Goal: Information Seeking & Learning: Learn about a topic

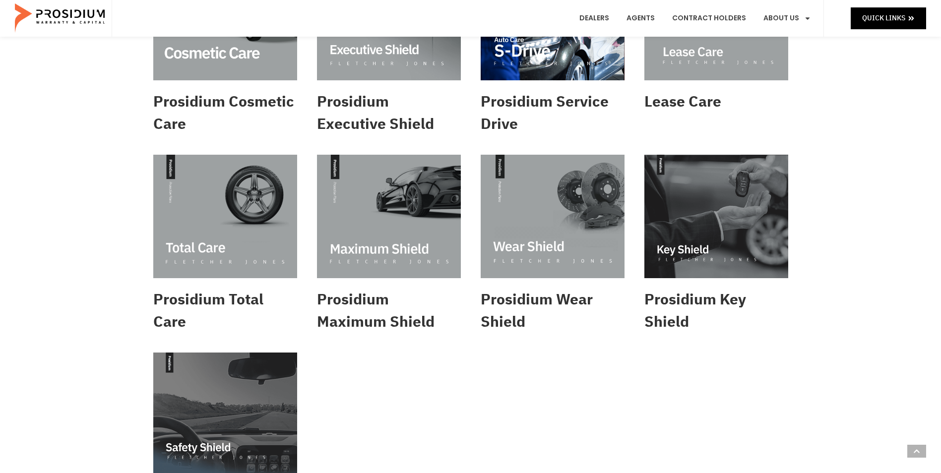
scroll to position [397, 0]
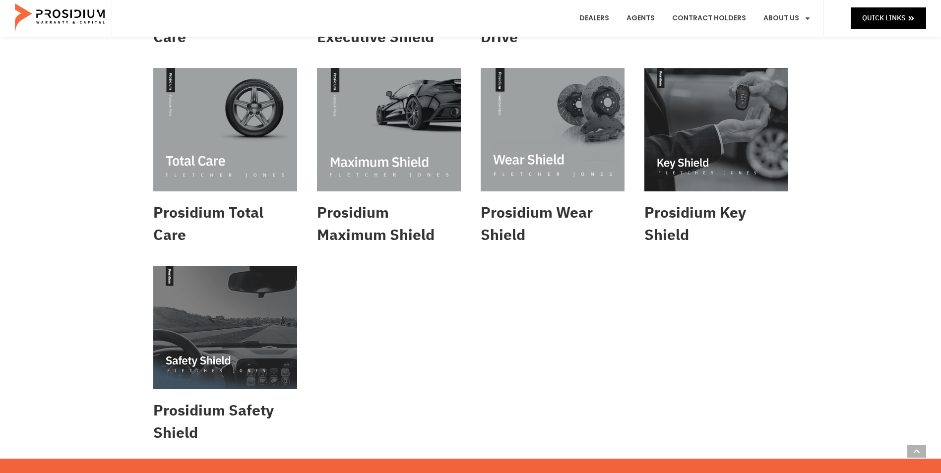
click at [218, 359] on img at bounding box center [225, 327] width 144 height 123
click at [730, 129] on img at bounding box center [716, 129] width 144 height 123
click at [568, 150] on img at bounding box center [553, 129] width 144 height 123
click at [375, 125] on img at bounding box center [389, 129] width 144 height 123
click at [206, 117] on img at bounding box center [225, 129] width 144 height 123
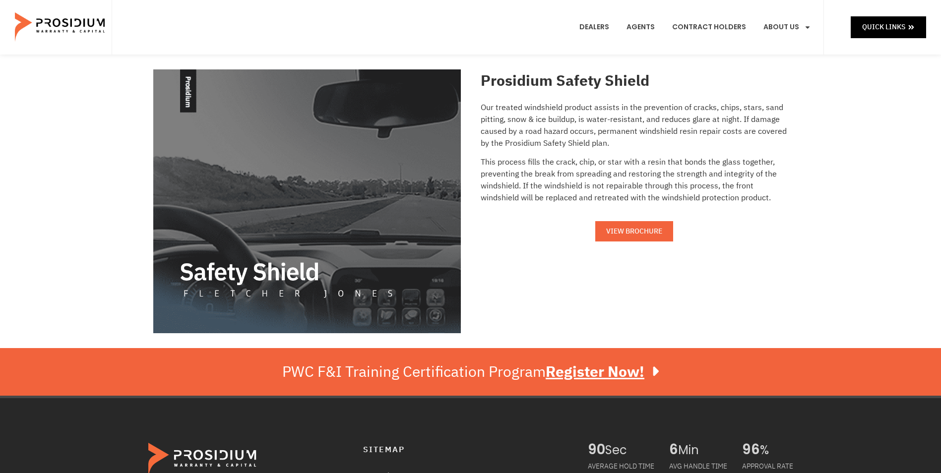
click at [639, 227] on span "VIEW BROCHURE" at bounding box center [634, 231] width 56 height 12
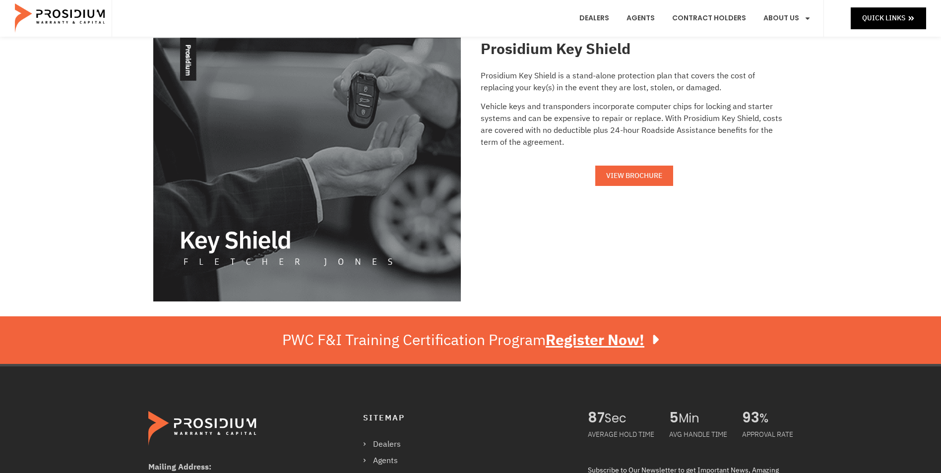
scroll to position [50, 0]
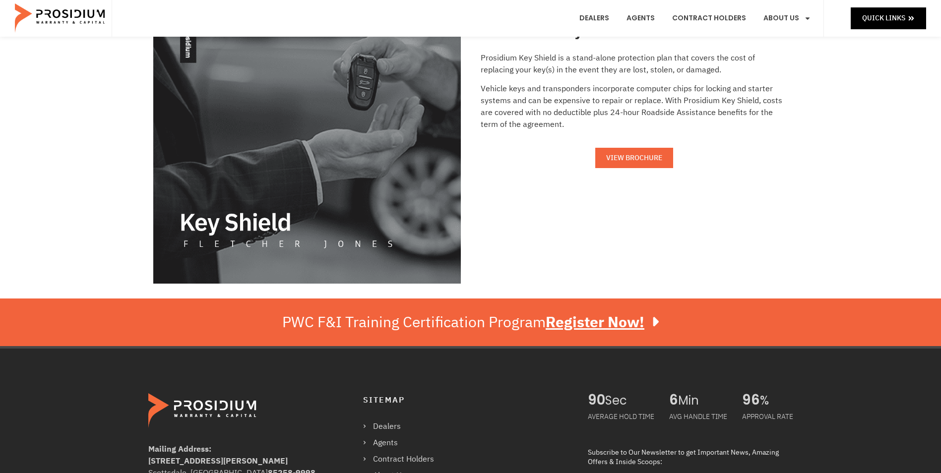
click at [636, 158] on span "VIEW BROCHURE" at bounding box center [634, 158] width 56 height 12
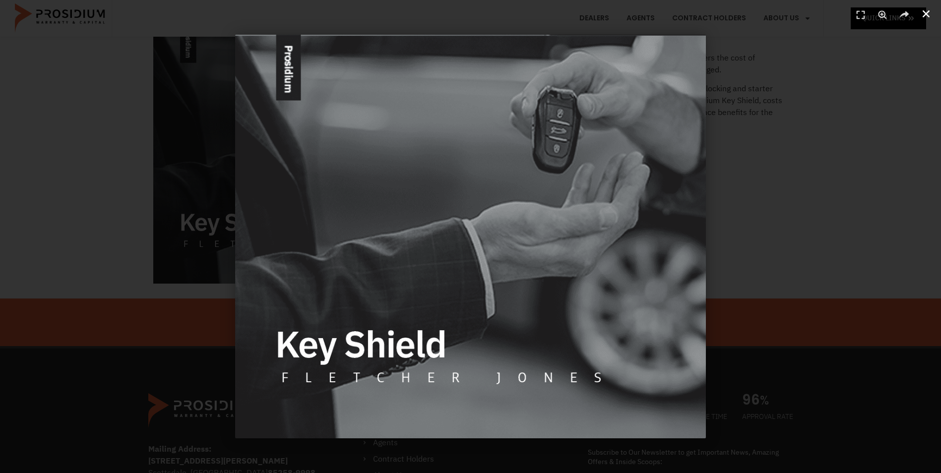
click at [922, 14] on icon "Close (Esc)" at bounding box center [926, 14] width 10 height 10
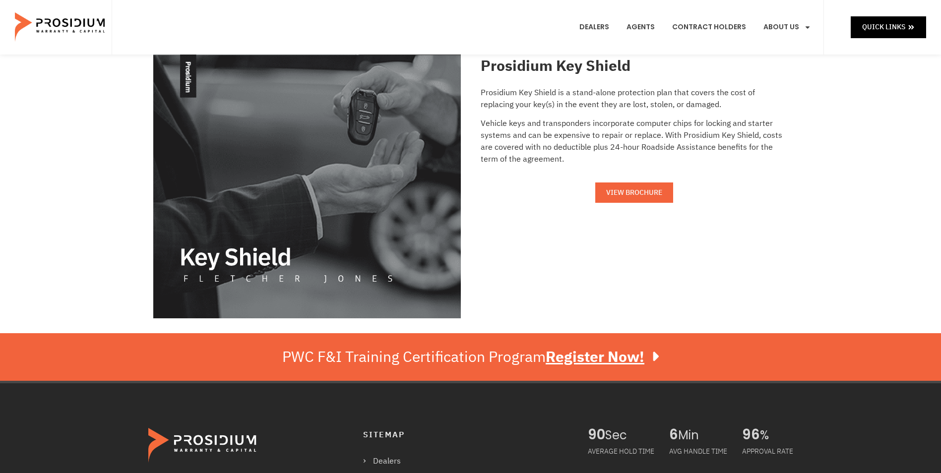
scroll to position [0, 0]
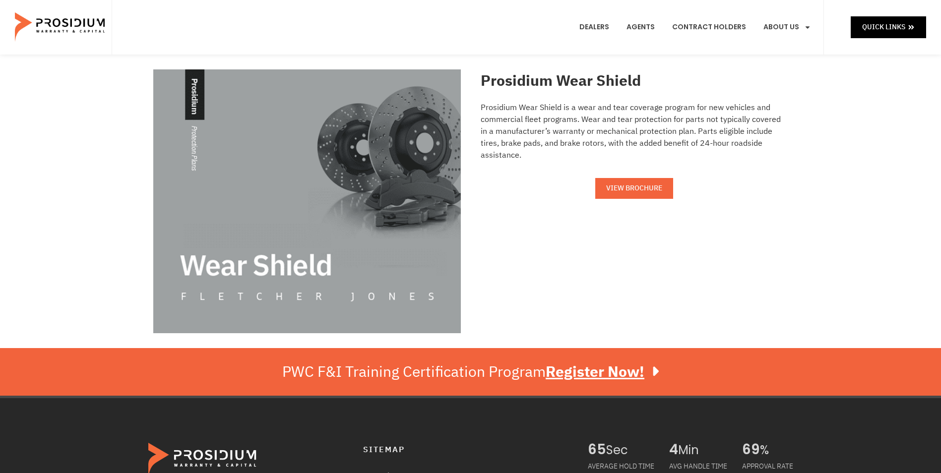
click at [644, 182] on span "VIEW BROCHURE" at bounding box center [634, 188] width 56 height 12
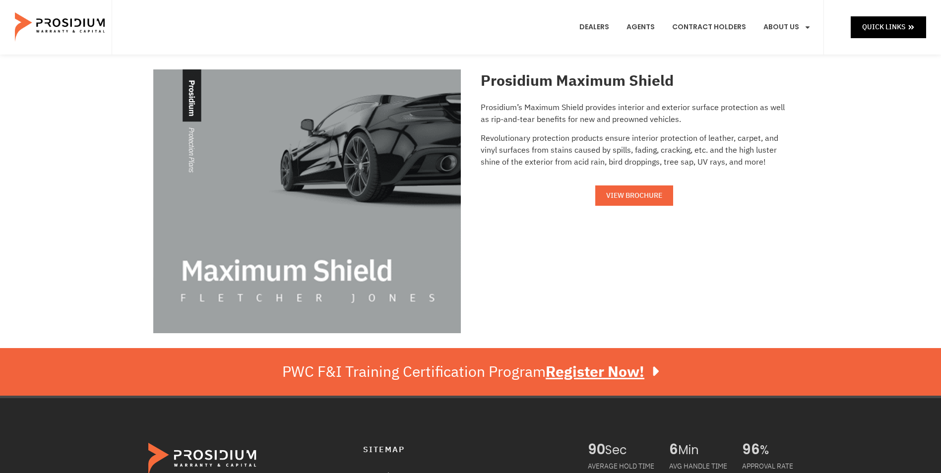
click at [654, 197] on span "VIEW BROCHURE" at bounding box center [634, 195] width 56 height 12
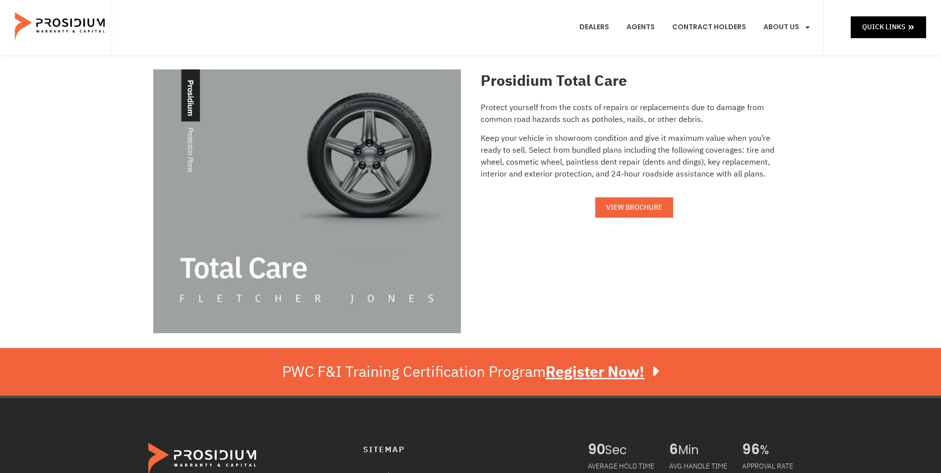
click at [629, 215] on link "VIEW BROCHURE" at bounding box center [634, 207] width 78 height 20
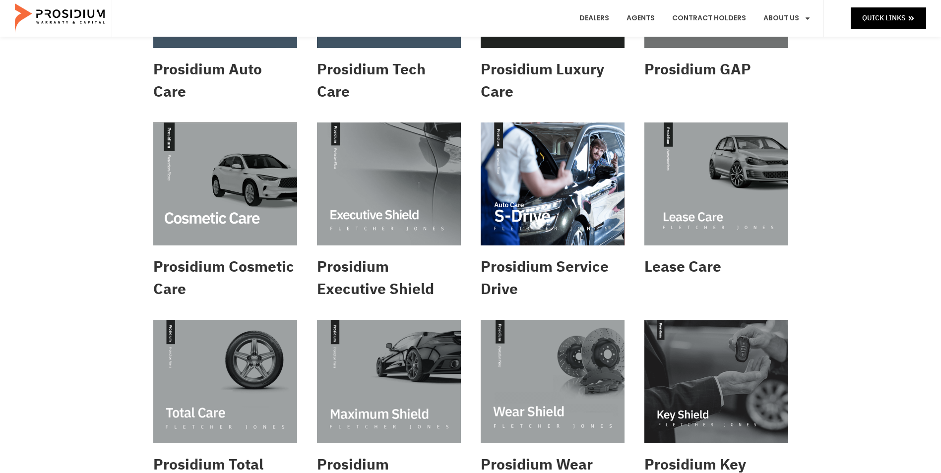
scroll to position [149, 0]
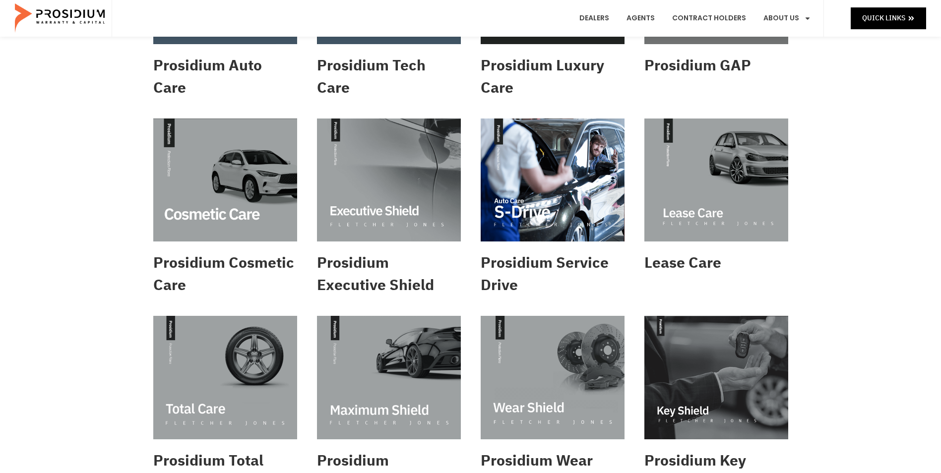
click at [683, 206] on img at bounding box center [716, 180] width 144 height 123
click at [415, 208] on img at bounding box center [389, 180] width 144 height 123
click at [245, 181] on img at bounding box center [225, 180] width 144 height 123
click at [256, 181] on img at bounding box center [225, 180] width 144 height 123
click at [217, 188] on img at bounding box center [225, 180] width 144 height 123
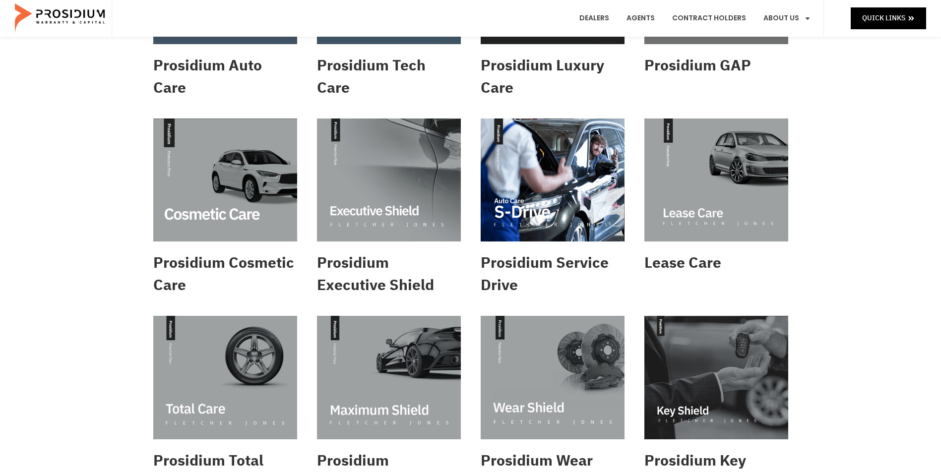
click at [760, 196] on img at bounding box center [716, 180] width 144 height 123
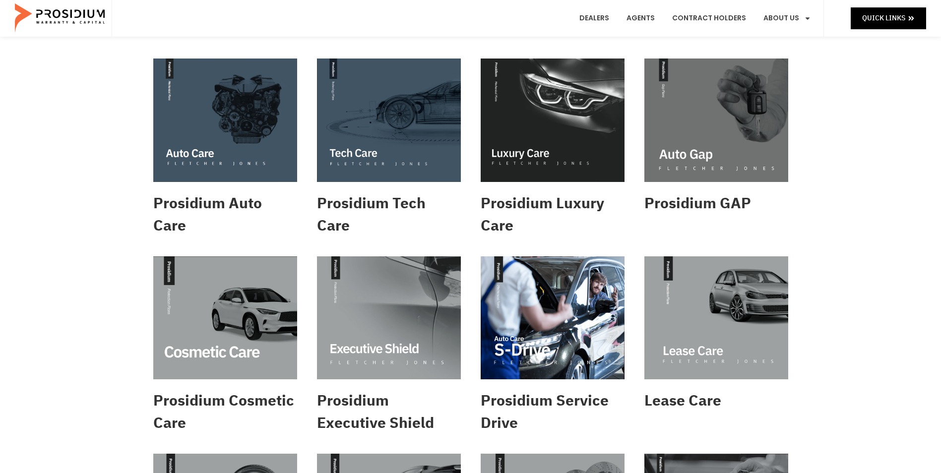
scroll to position [0, 0]
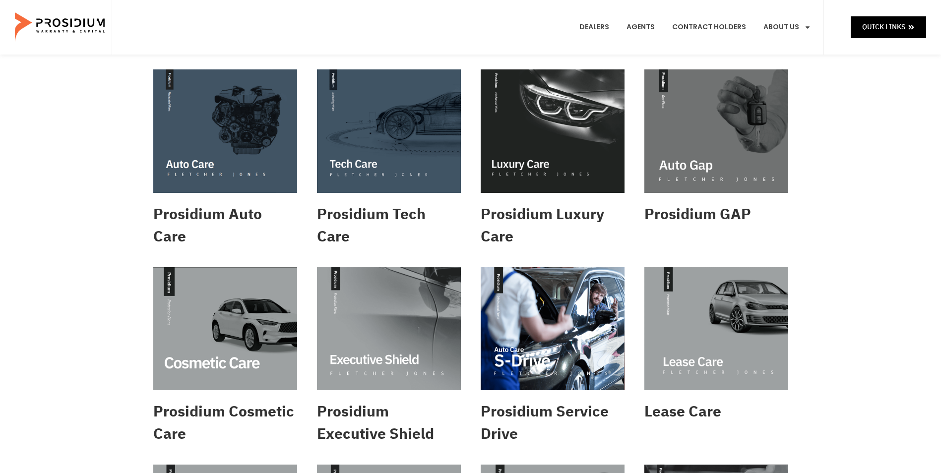
click at [708, 132] on img at bounding box center [716, 130] width 144 height 123
click at [378, 129] on img at bounding box center [389, 130] width 144 height 123
click at [270, 137] on img at bounding box center [225, 130] width 144 height 123
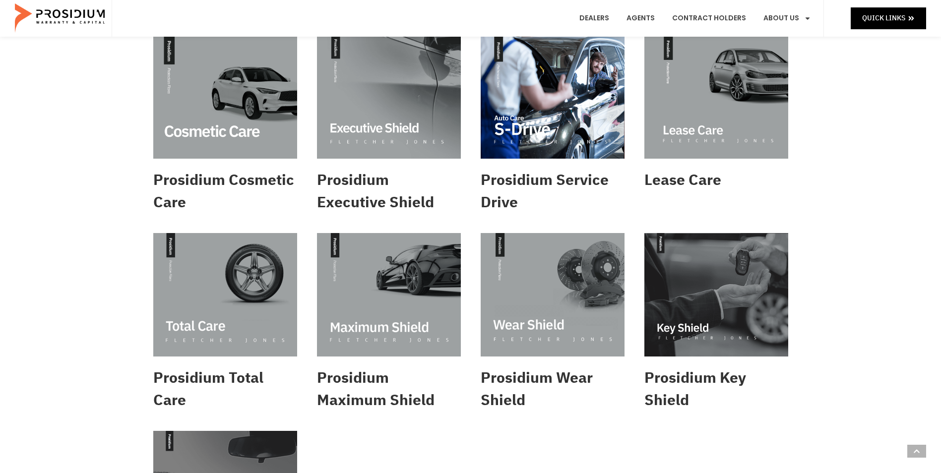
scroll to position [298, 0]
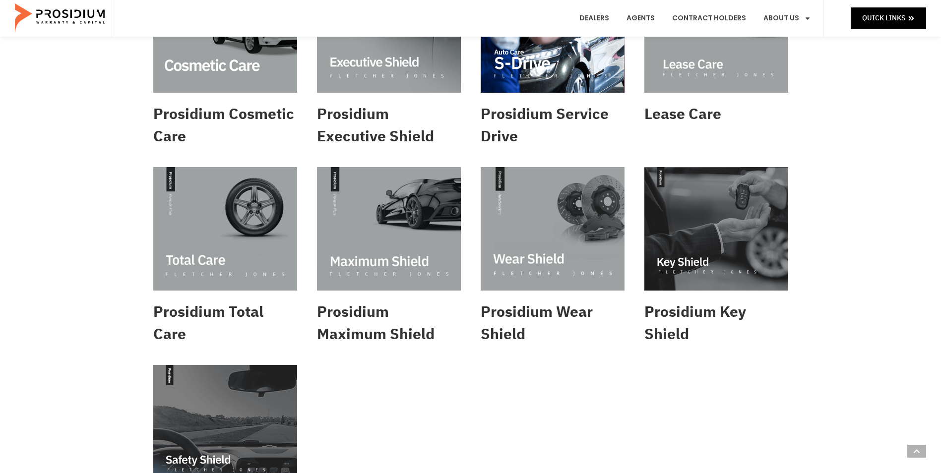
click at [276, 209] on img at bounding box center [225, 228] width 144 height 123
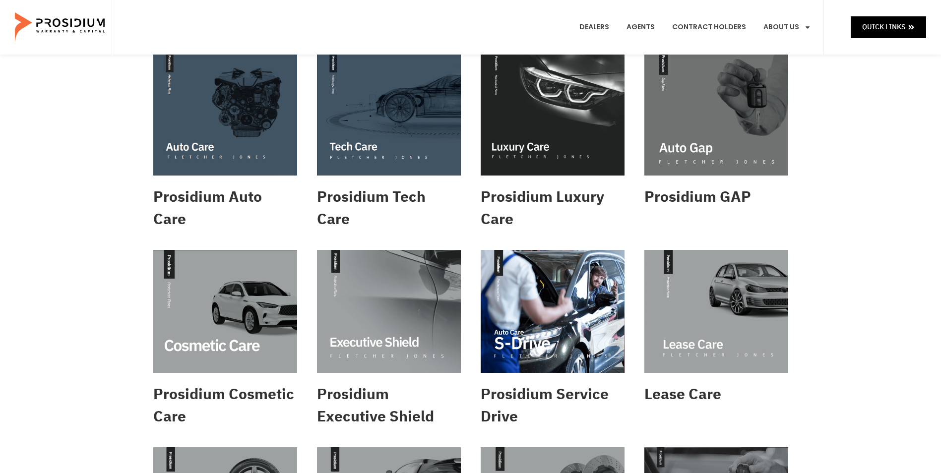
scroll to position [0, 0]
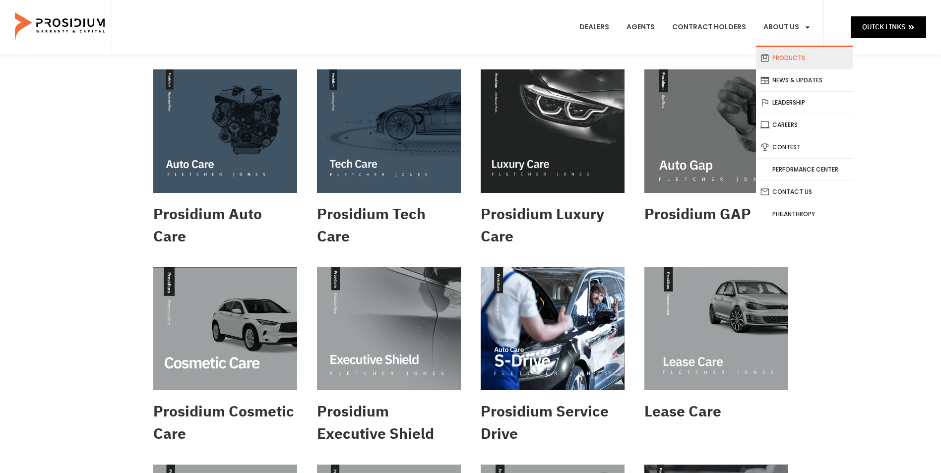
click at [790, 56] on link "Products" at bounding box center [804, 58] width 97 height 22
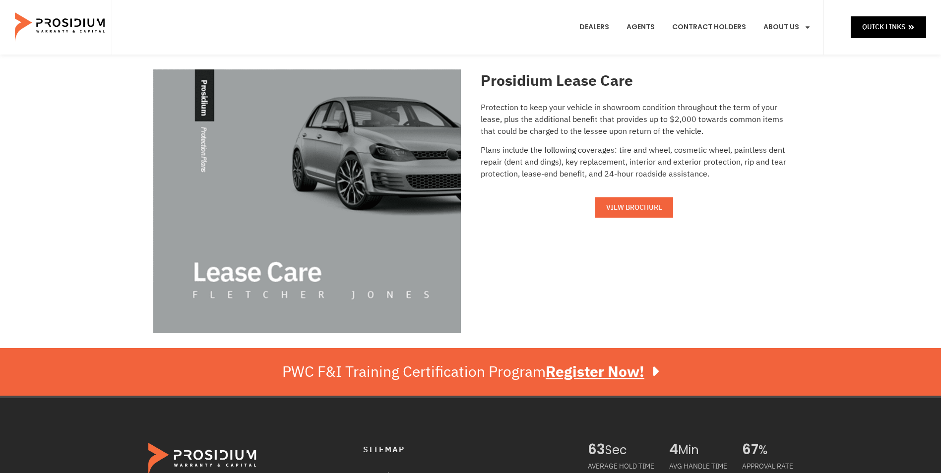
click at [648, 211] on span "VIEW BROCHURE" at bounding box center [634, 207] width 56 height 12
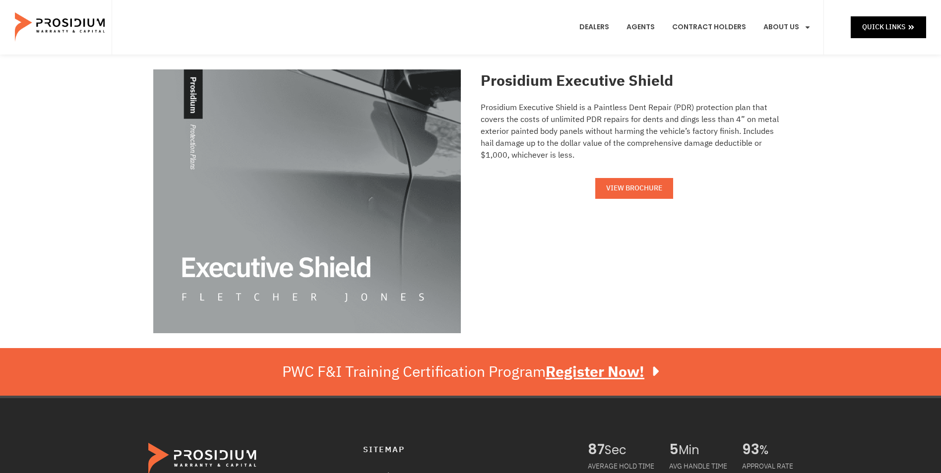
click at [653, 188] on span "VIEW BROCHURE" at bounding box center [634, 188] width 56 height 12
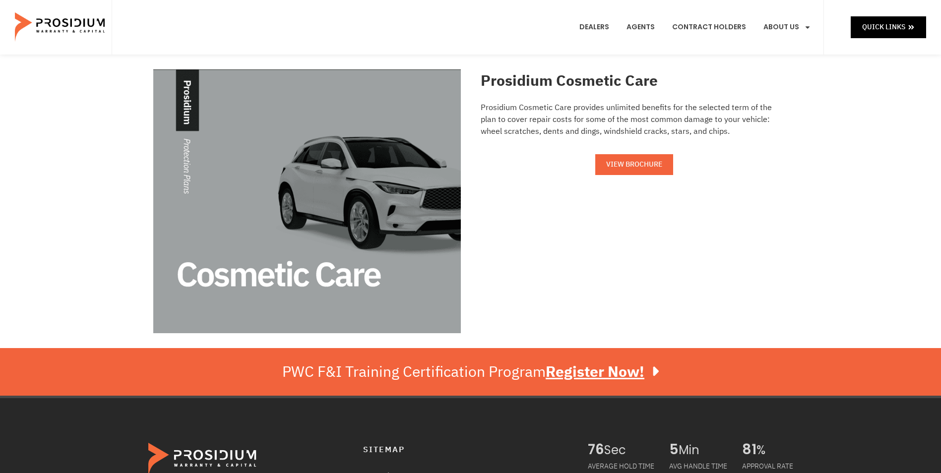
click at [658, 165] on span "VIEW BROCHURE" at bounding box center [634, 164] width 56 height 12
click at [645, 169] on span "VIEW BROCHURE" at bounding box center [634, 164] width 56 height 12
click at [634, 170] on span "VIEW BROCHURE" at bounding box center [634, 164] width 56 height 12
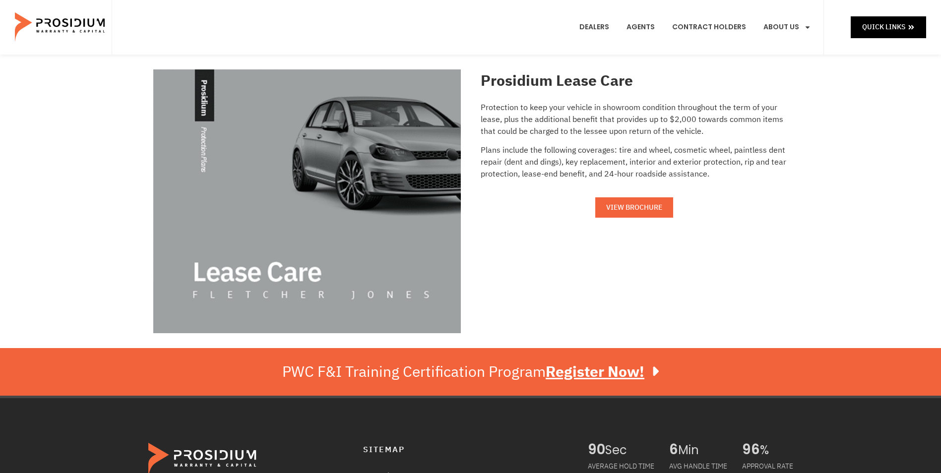
click at [639, 199] on link "VIEW BROCHURE" at bounding box center [634, 207] width 78 height 20
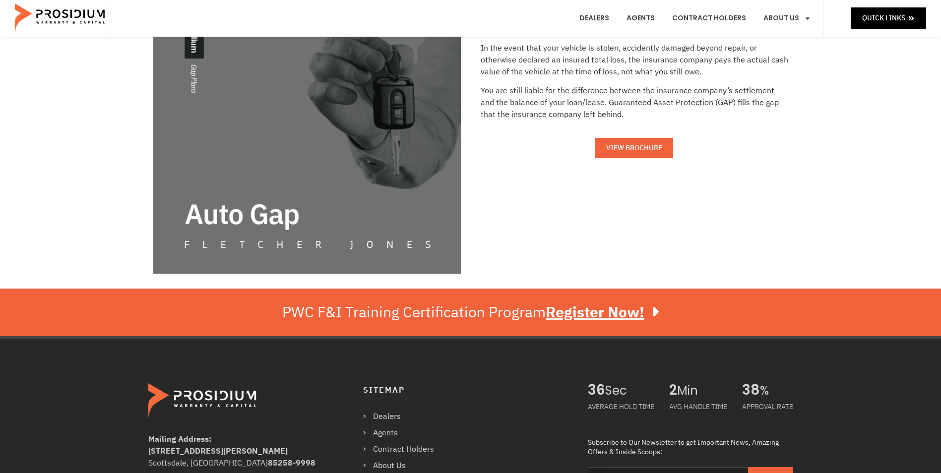
scroll to position [149, 0]
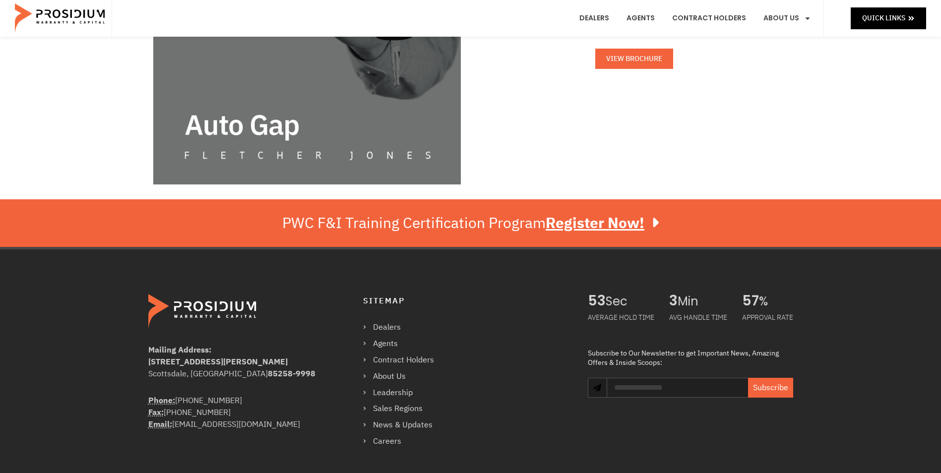
click at [634, 63] on span "VIEW BROCHURE" at bounding box center [634, 59] width 56 height 12
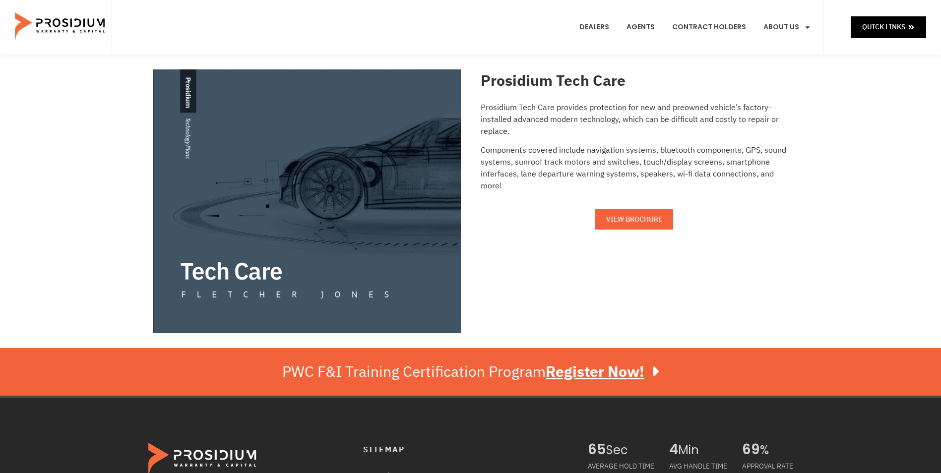
click at [648, 219] on span "VIEW BROCHURE" at bounding box center [634, 219] width 56 height 12
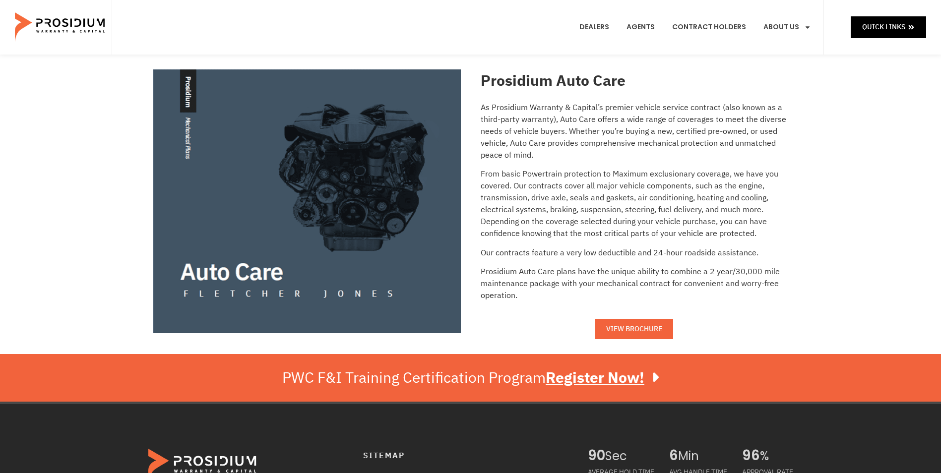
click at [649, 328] on span "VIEW BROCHURE" at bounding box center [634, 329] width 56 height 12
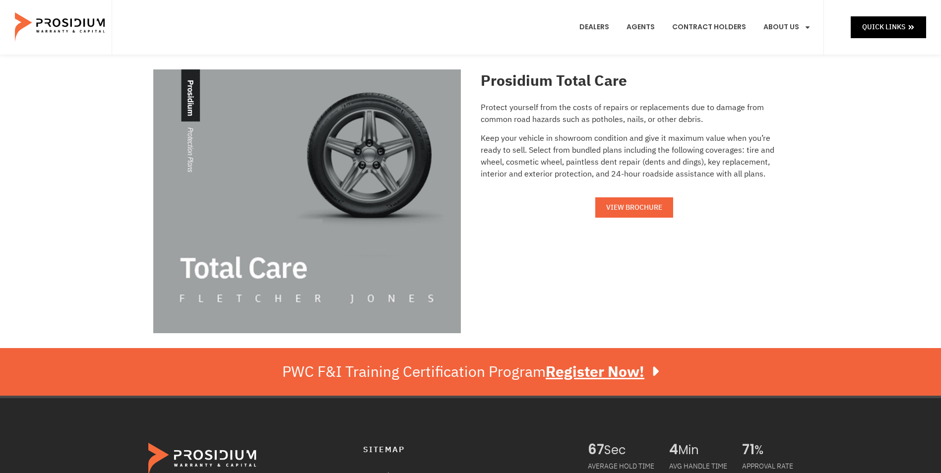
click at [639, 208] on span "VIEW BROCHURE" at bounding box center [634, 207] width 56 height 12
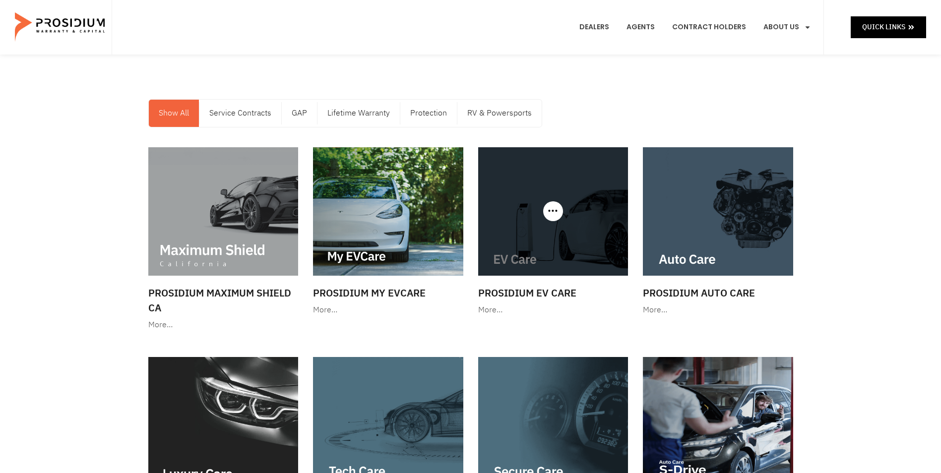
click at [514, 250] on img at bounding box center [553, 211] width 150 height 128
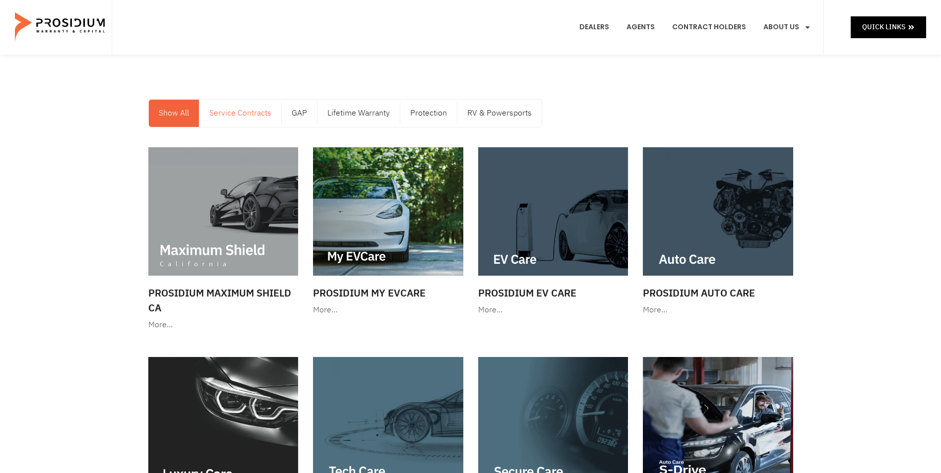
click at [278, 108] on link "Service Contracts" at bounding box center [240, 113] width 82 height 27
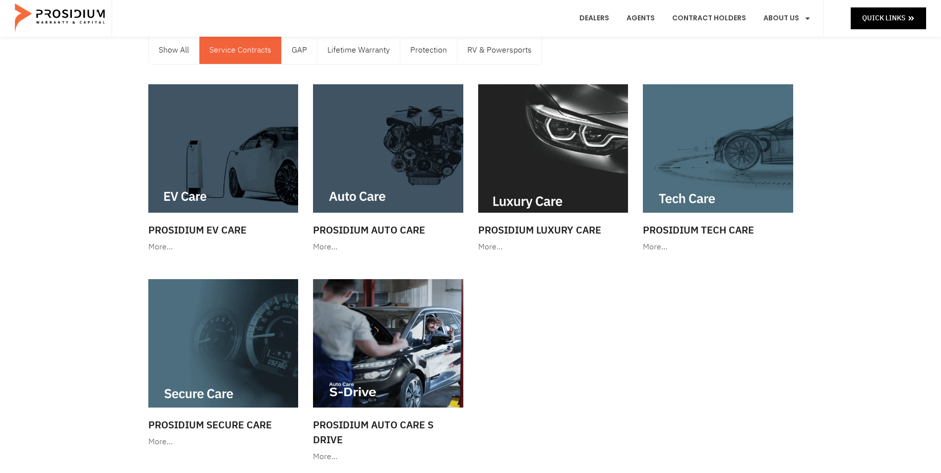
scroll to position [99, 0]
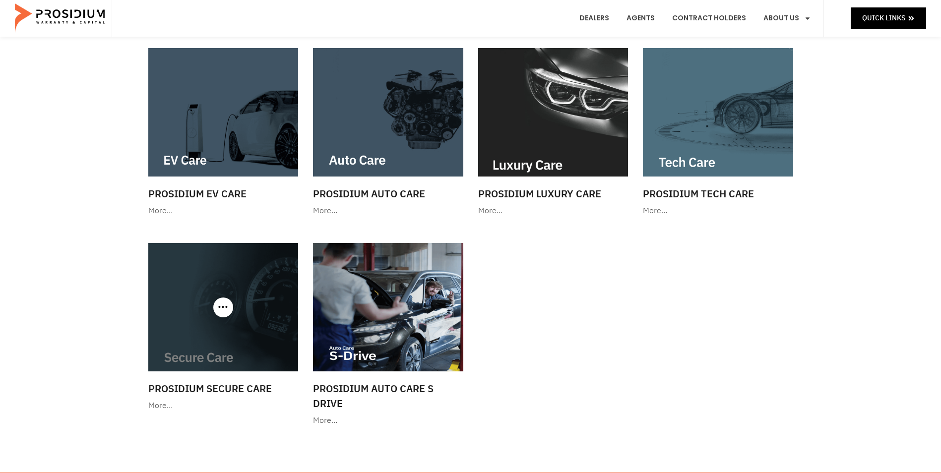
click at [278, 308] on img at bounding box center [223, 307] width 150 height 128
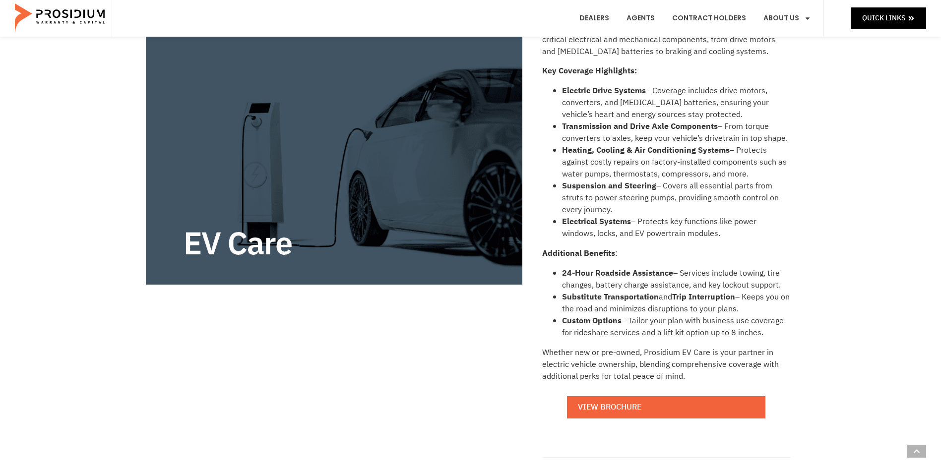
scroll to position [248, 0]
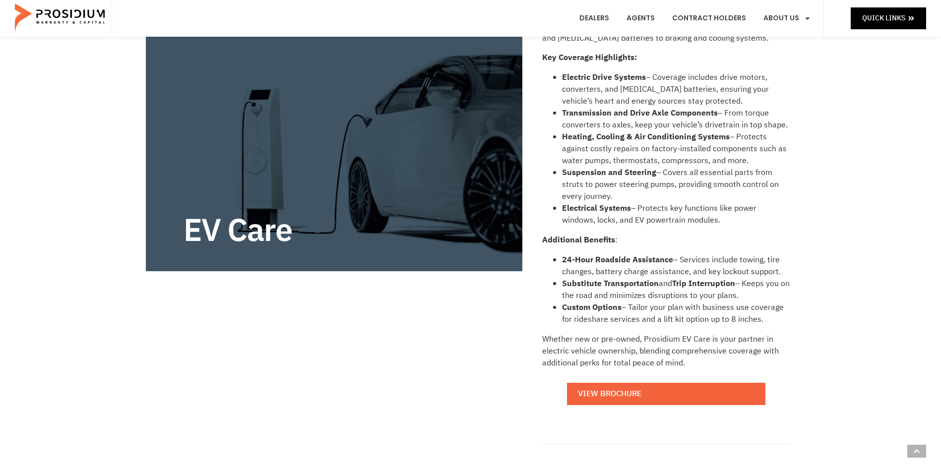
click at [701, 407] on div "Enjoy the drive, worry-free with Prosidium EV Care – your vehicle’s first line …" at bounding box center [666, 196] width 248 height 446
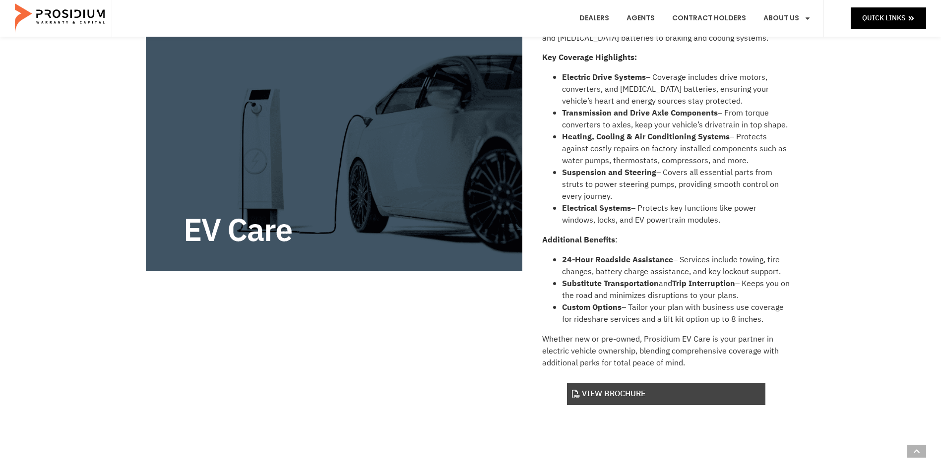
click at [701, 398] on link "View Brochure" at bounding box center [666, 394] width 198 height 22
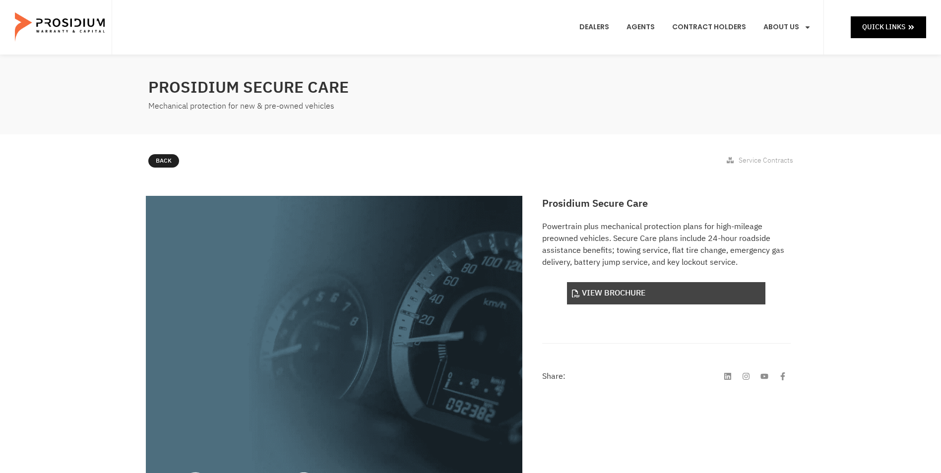
click at [633, 293] on link "View Brochure" at bounding box center [666, 293] width 198 height 22
